Goal: Transaction & Acquisition: Purchase product/service

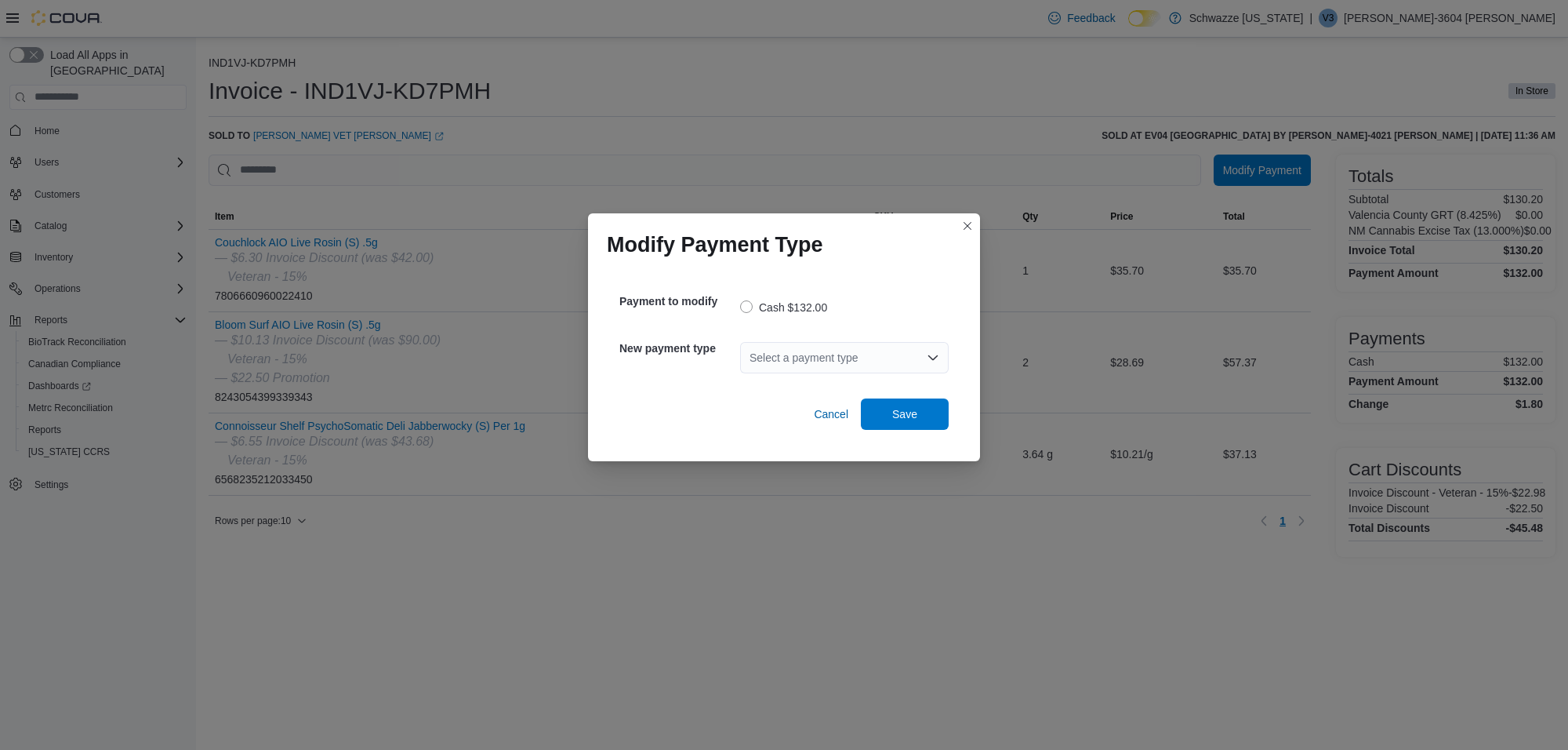
click at [840, 351] on div "Select a payment type" at bounding box center [845, 357] width 209 height 32
click at [797, 378] on span "G2 CATM" at bounding box center [854, 384] width 171 height 15
click at [906, 413] on span "Save" at bounding box center [905, 414] width 25 height 15
